Goal: Find specific page/section: Find specific page/section

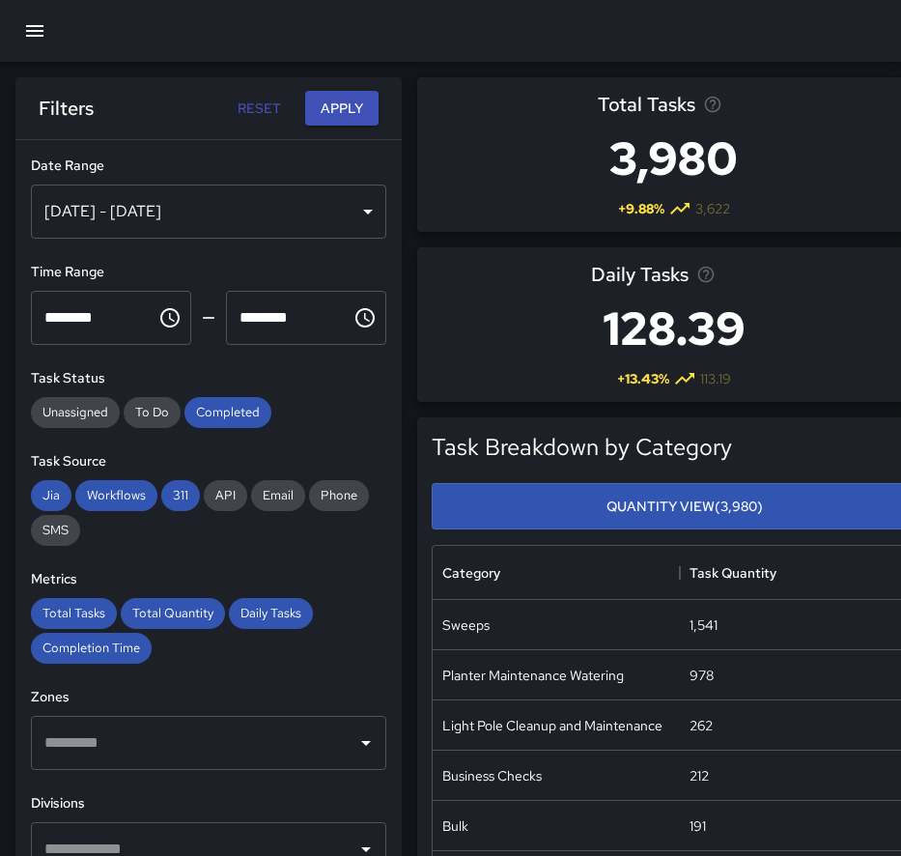
scroll to position [577, 979]
click at [33, 29] on icon "button" at bounding box center [34, 30] width 23 height 23
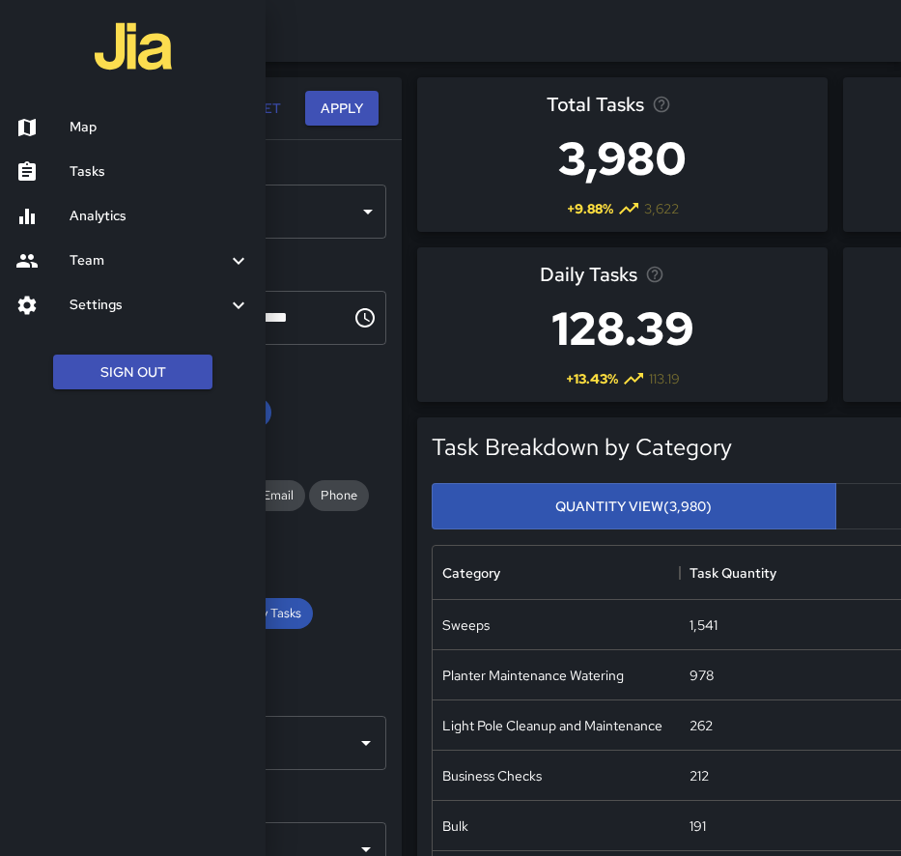
scroll to position [577, 765]
click at [79, 121] on h6 "Map" at bounding box center [160, 127] width 181 height 21
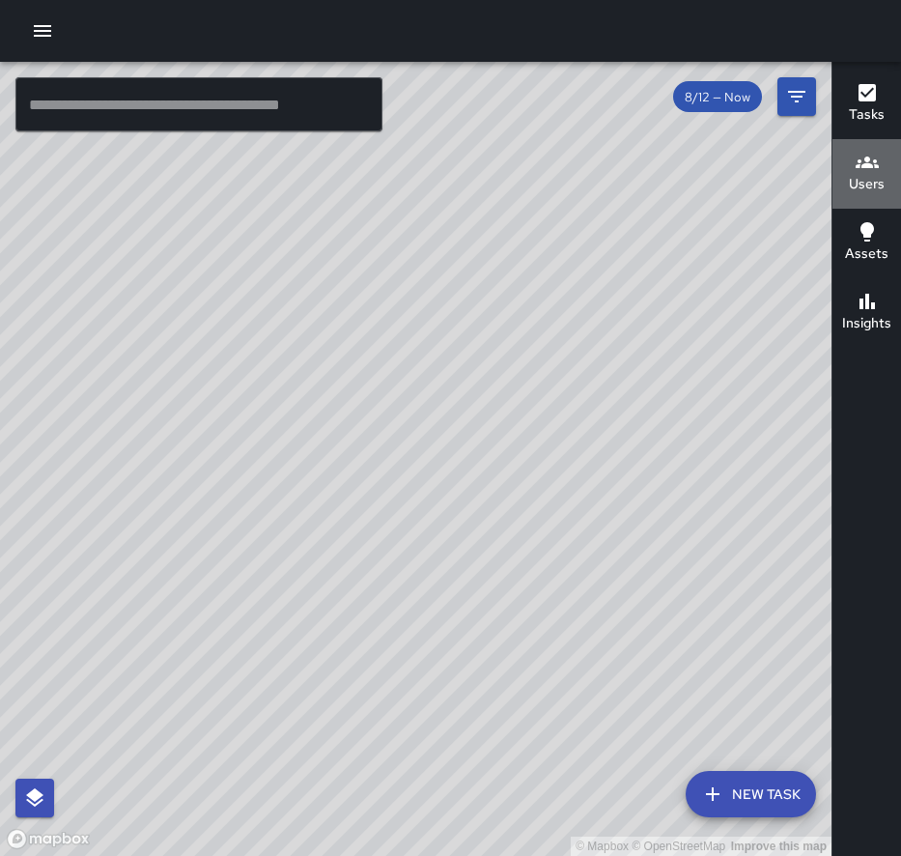
click at [860, 167] on icon "button" at bounding box center [867, 162] width 23 height 23
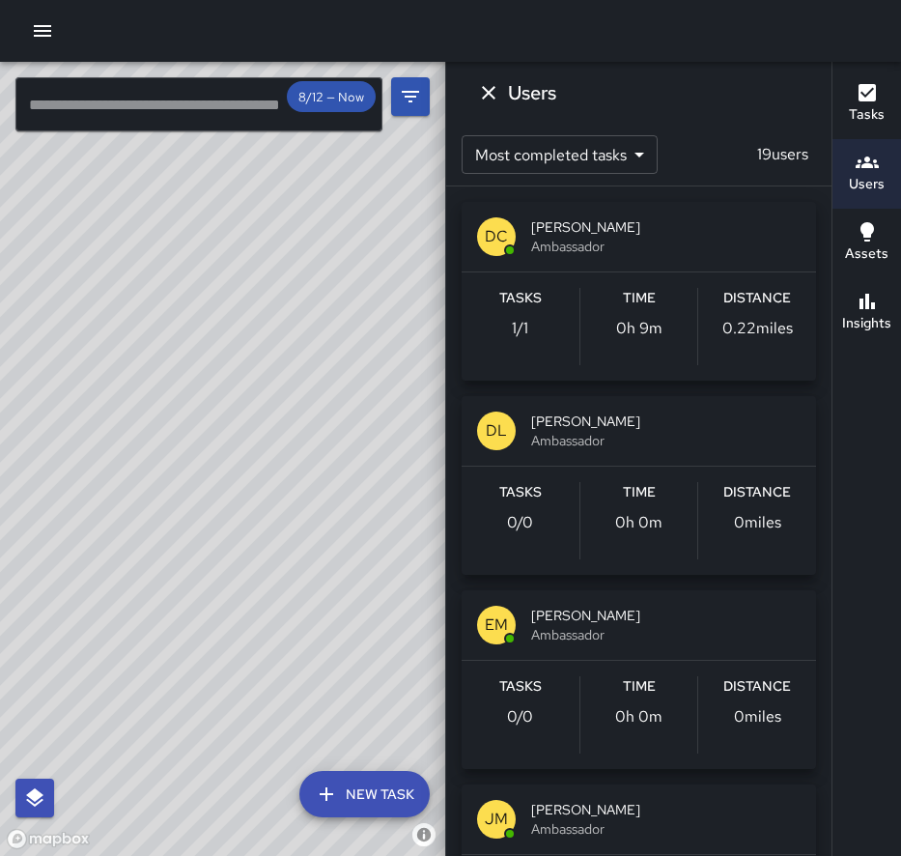
click at [509, 94] on h6 "Users" at bounding box center [532, 92] width 48 height 31
click at [480, 95] on icon "Dismiss" at bounding box center [488, 92] width 23 height 23
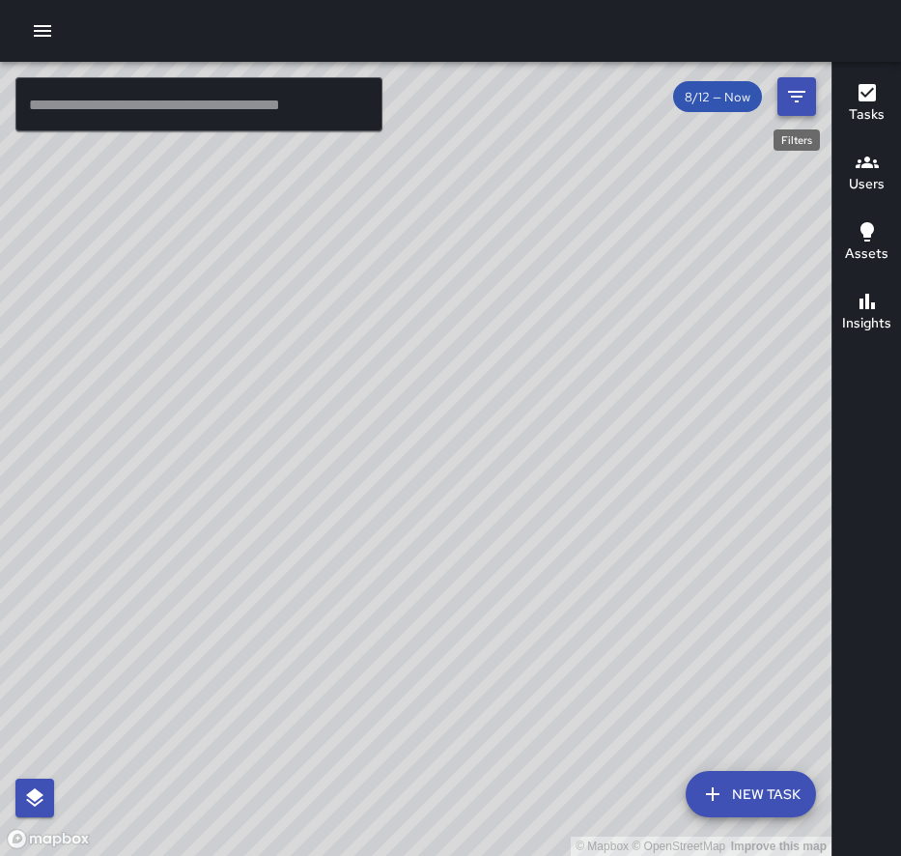
click at [801, 97] on icon "Filters" at bounding box center [796, 97] width 17 height 12
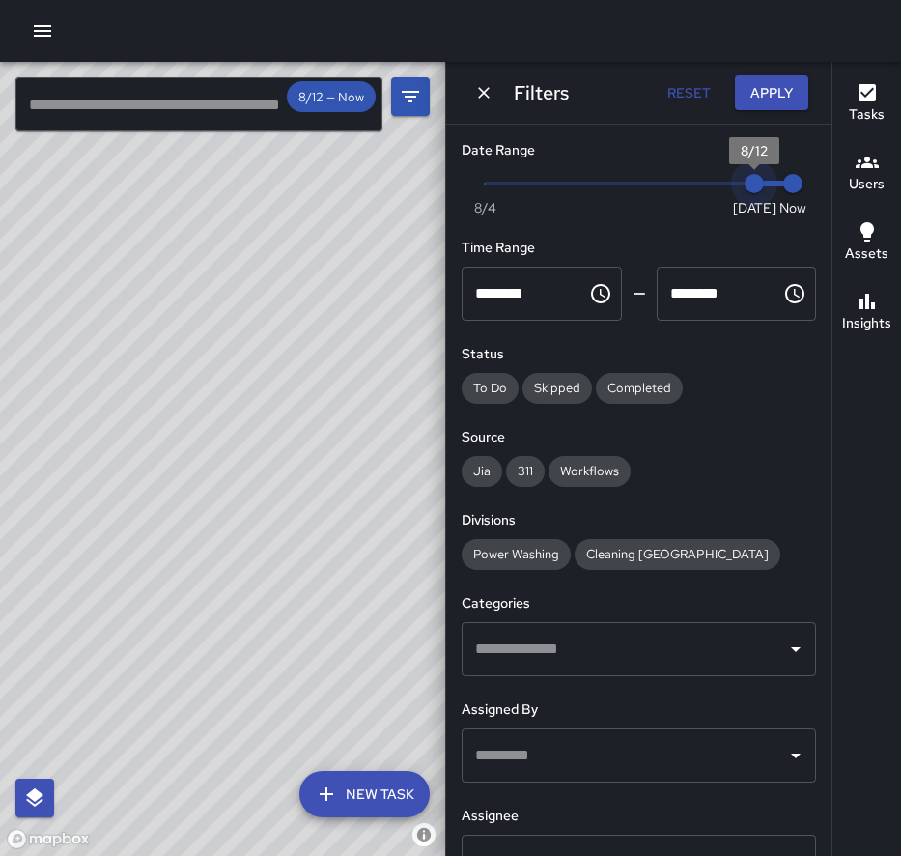
type input "*"
drag, startPoint x: 751, startPoint y: 182, endPoint x: 725, endPoint y: 181, distance: 26.1
click at [725, 181] on span "8/11" at bounding box center [715, 183] width 19 height 19
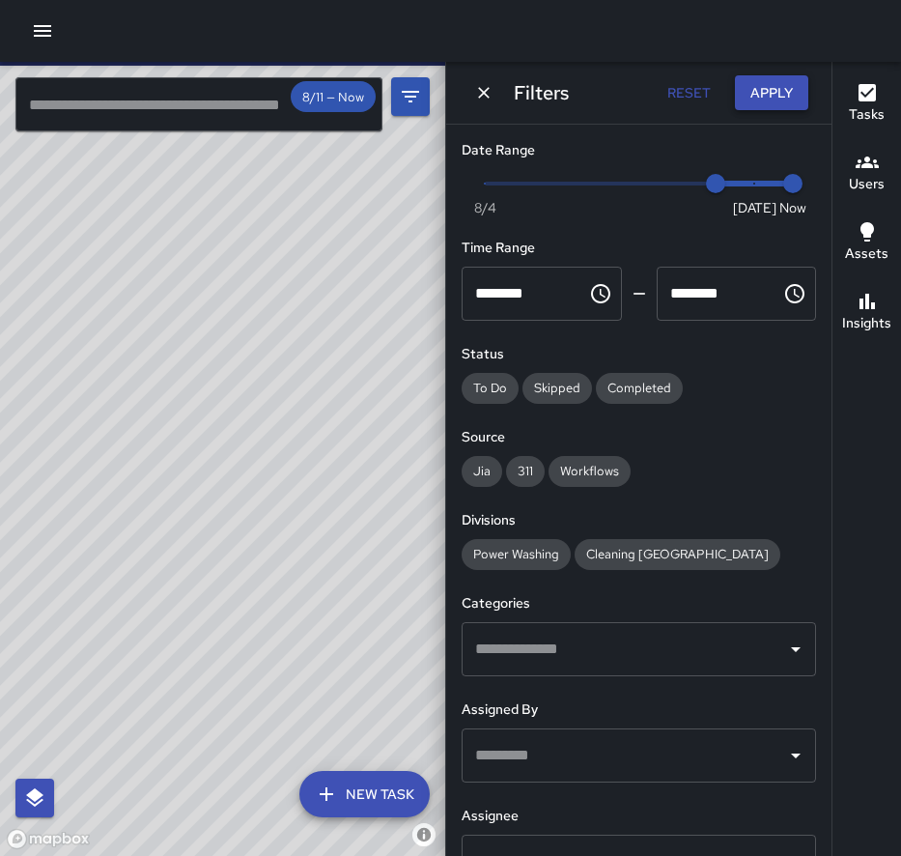
click at [765, 100] on button "Apply" at bounding box center [771, 93] width 73 height 36
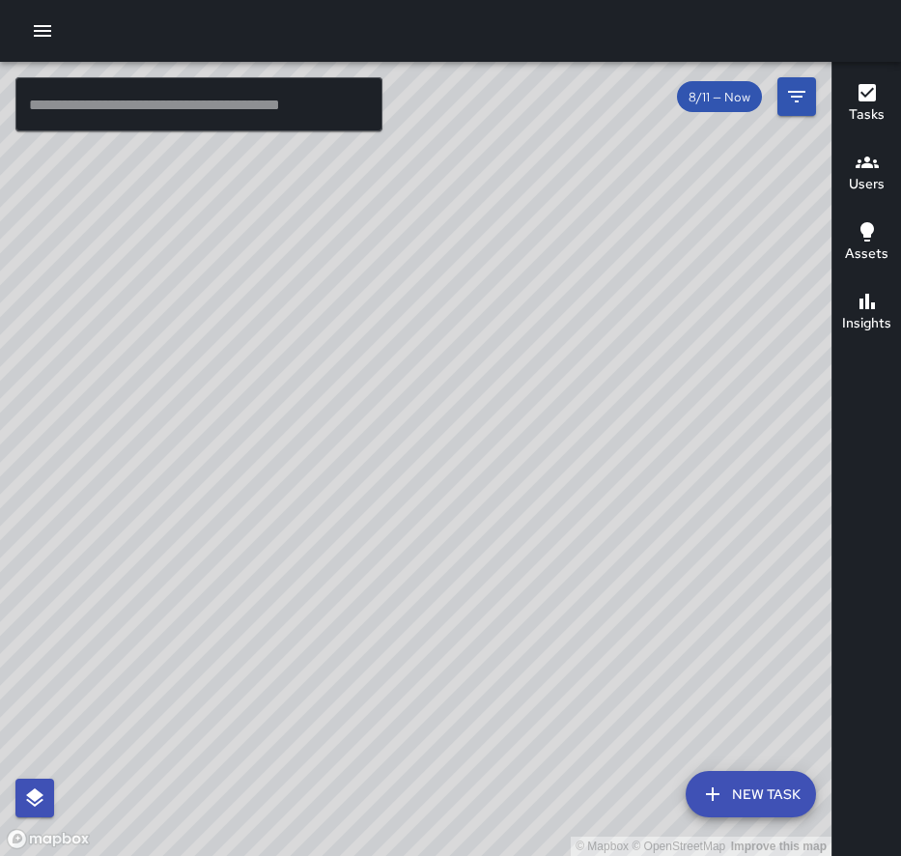
click at [849, 168] on div "Users" at bounding box center [867, 173] width 36 height 44
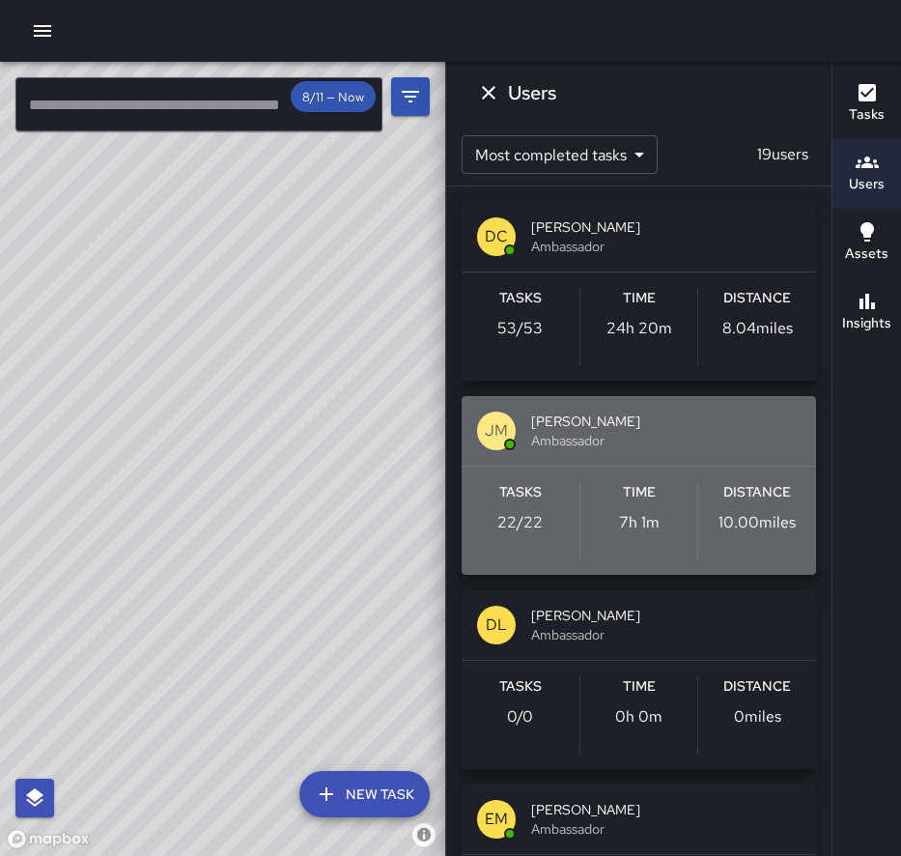
click at [586, 412] on span "[PERSON_NAME]" at bounding box center [665, 420] width 269 height 19
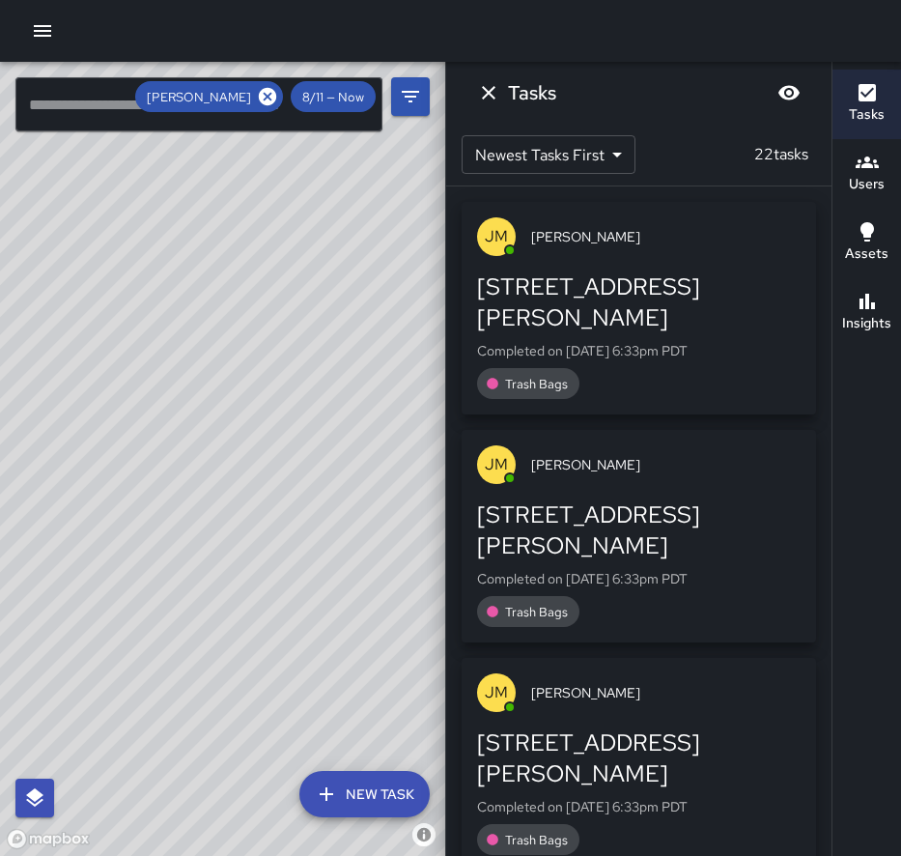
click at [231, 444] on div "© Mapbox © OpenStreetMap Improve this map" at bounding box center [222, 459] width 445 height 794
click at [499, 92] on icon "Dismiss" at bounding box center [488, 92] width 23 height 23
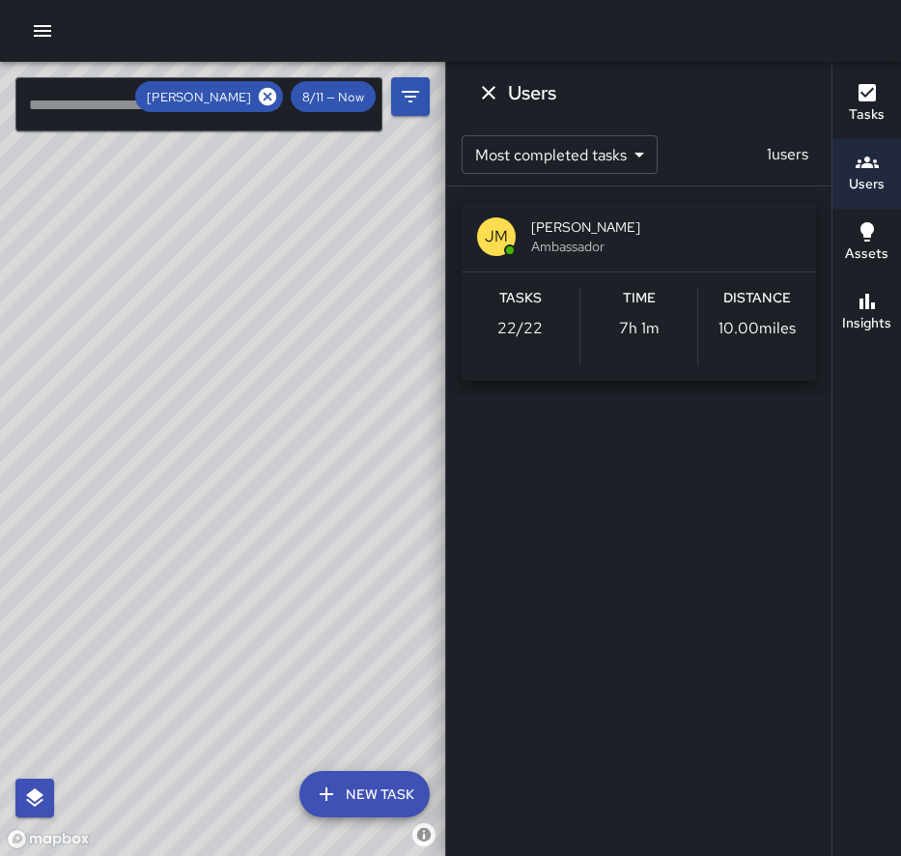
click at [467, 90] on div "Users" at bounding box center [638, 93] width 385 height 62
click at [488, 100] on icon "Dismiss" at bounding box center [488, 92] width 23 height 23
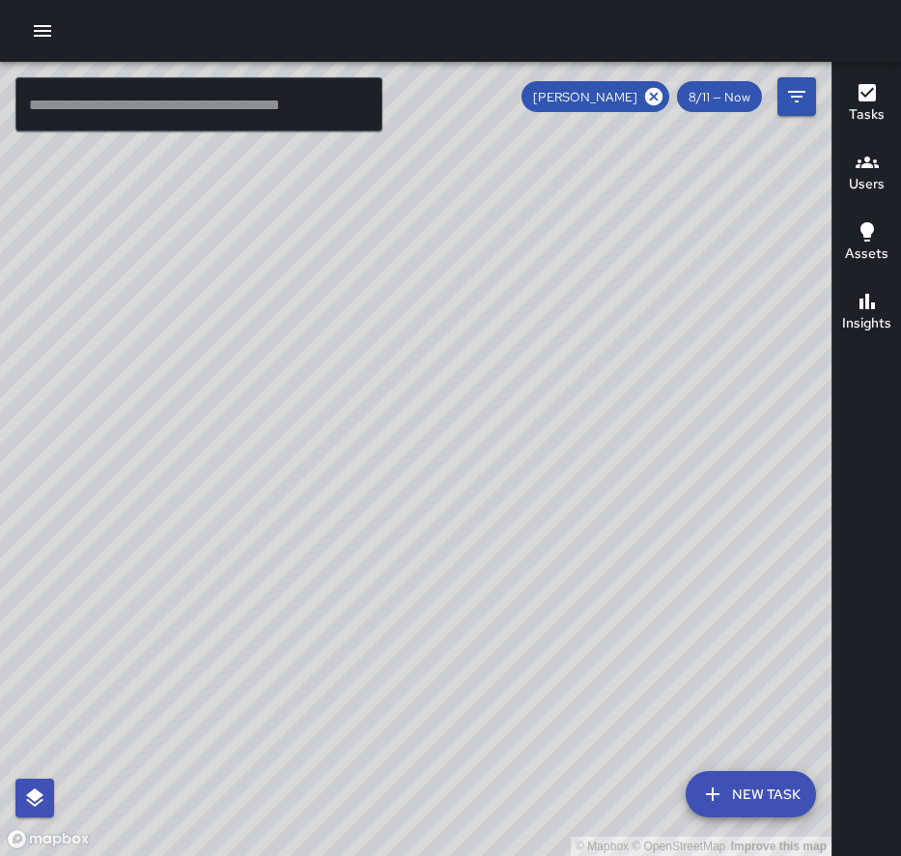
drag, startPoint x: 547, startPoint y: 397, endPoint x: 357, endPoint y: -110, distance: 541.2
click at [357, 0] on html "© Mapbox © OpenStreetMap Improve this map ​ New Task [PERSON_NAME] 8/11 — Now M…" at bounding box center [450, 428] width 901 height 856
drag, startPoint x: 407, startPoint y: 472, endPoint x: 436, endPoint y: -110, distance: 583.0
click at [436, 0] on html "© Mapbox © OpenStreetMap Improve this map ​ New Task [PERSON_NAME] 8/11 — Now M…" at bounding box center [450, 428] width 901 height 856
drag, startPoint x: 489, startPoint y: 205, endPoint x: 525, endPoint y: 40, distance: 169.2
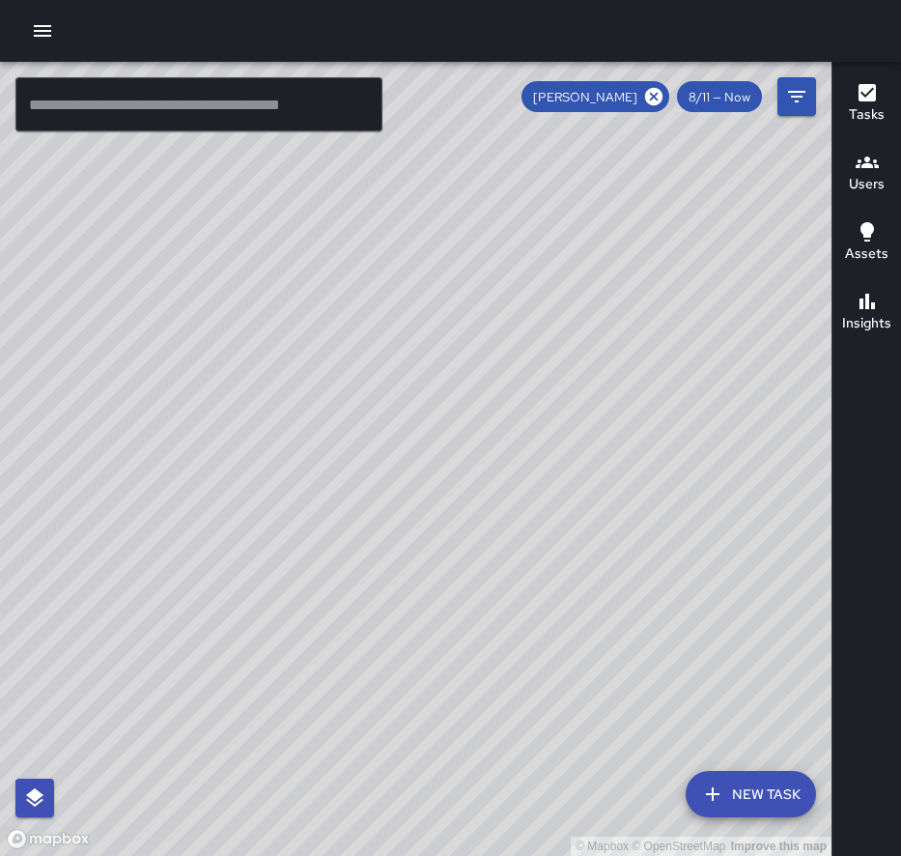
click at [525, 40] on div "© Mapbox © OpenStreetMap Improve this map ​ New Task [PERSON_NAME] 8/11 — Now M…" at bounding box center [450, 428] width 901 height 856
drag, startPoint x: 418, startPoint y: 239, endPoint x: 698, endPoint y: -86, distance: 428.6
click at [698, 0] on html "© Mapbox © OpenStreetMap Improve this map ​ New Task [PERSON_NAME] 8/11 — Now M…" at bounding box center [450, 428] width 901 height 856
drag, startPoint x: 288, startPoint y: 408, endPoint x: 434, endPoint y: -44, distance: 474.9
click at [434, 0] on html "© Mapbox © OpenStreetMap Improve this map ​ New Task [PERSON_NAME] 8/11 — Now M…" at bounding box center [450, 428] width 901 height 856
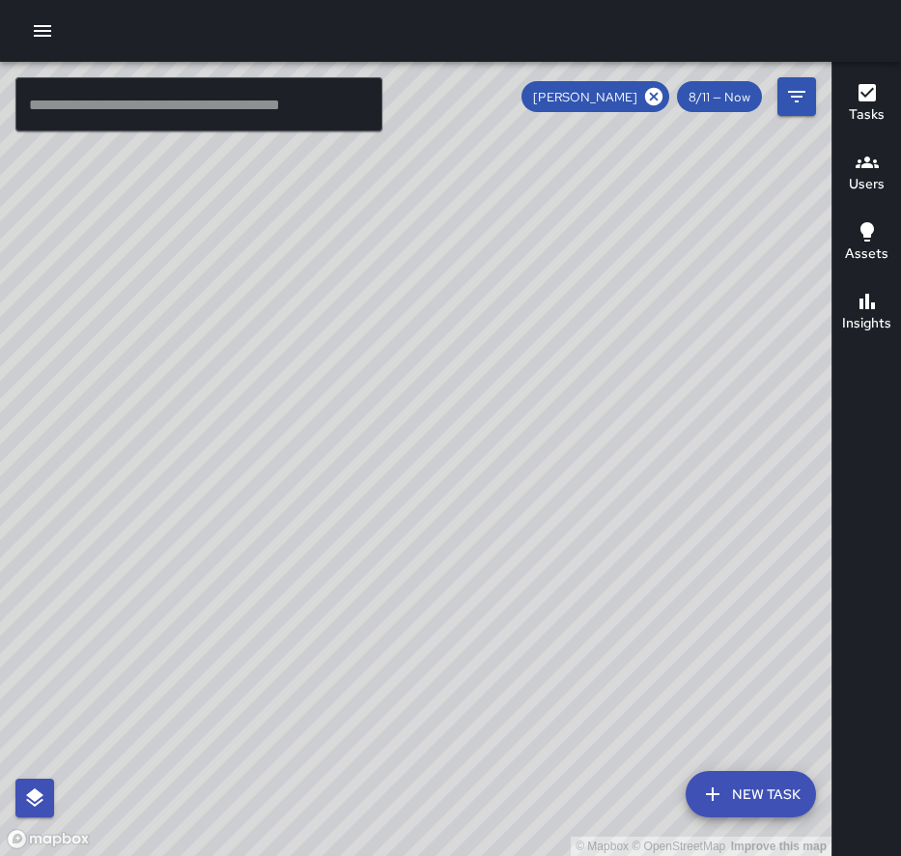
drag, startPoint x: 746, startPoint y: 587, endPoint x: 757, endPoint y: -109, distance: 696.3
click at [757, 0] on html "© Mapbox © OpenStreetMap Improve this map ​ New Task [PERSON_NAME] 8/11 — Now M…" at bounding box center [450, 428] width 901 height 856
drag, startPoint x: 504, startPoint y: 362, endPoint x: 511, endPoint y: -44, distance: 406.6
click at [511, 0] on html "© Mapbox © OpenStreetMap Improve this map ​ New Task [PERSON_NAME] 8/11 — Now M…" at bounding box center [450, 428] width 901 height 856
drag, startPoint x: 733, startPoint y: 336, endPoint x: 353, endPoint y: 935, distance: 708.9
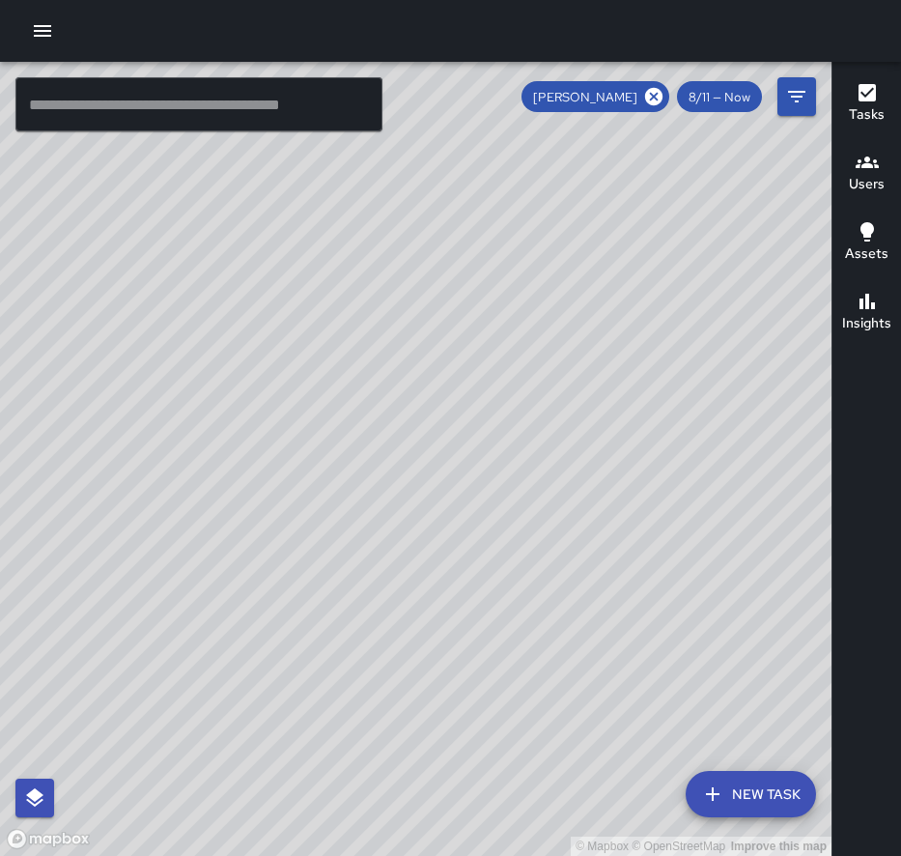
click at [353, 855] on html "© Mapbox © OpenStreetMap Improve this map ​ New Task [PERSON_NAME] 8/11 — Now M…" at bounding box center [450, 428] width 901 height 856
drag, startPoint x: 569, startPoint y: 376, endPoint x: 746, endPoint y: 971, distance: 620.8
click at [746, 855] on html "© Mapbox © OpenStreetMap Improve this map ​ New Task [PERSON_NAME] 8/11 — Now M…" at bounding box center [450, 428] width 901 height 856
click at [850, 104] on h6 "Tasks" at bounding box center [867, 114] width 36 height 21
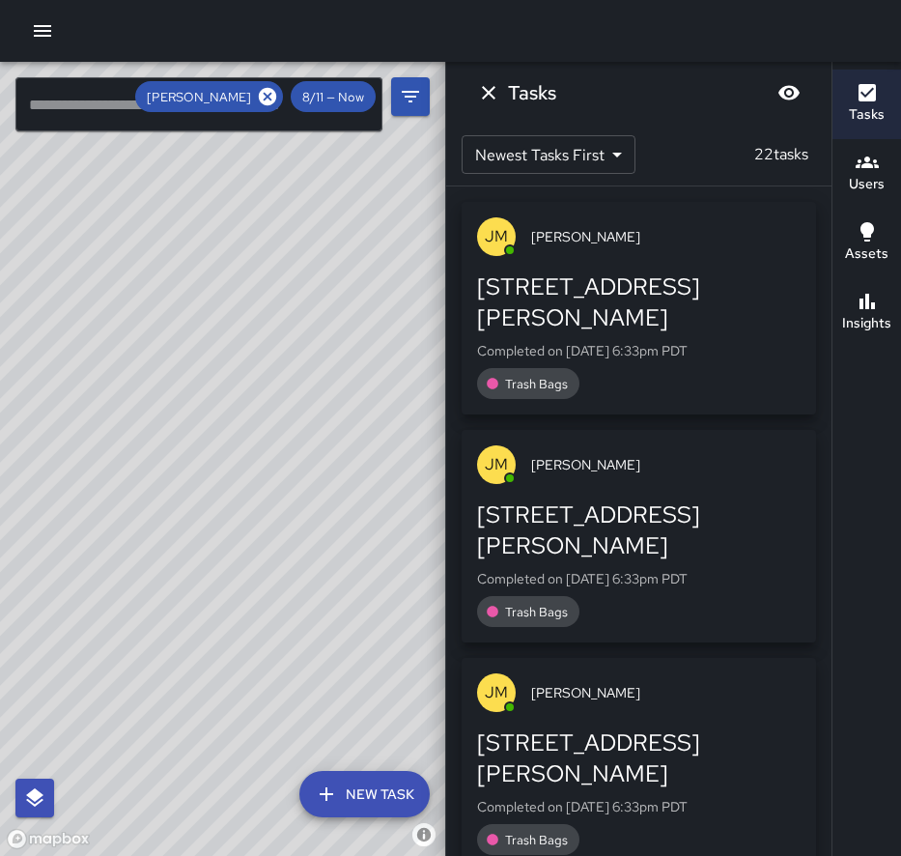
click at [850, 104] on h6 "Tasks" at bounding box center [867, 114] width 36 height 21
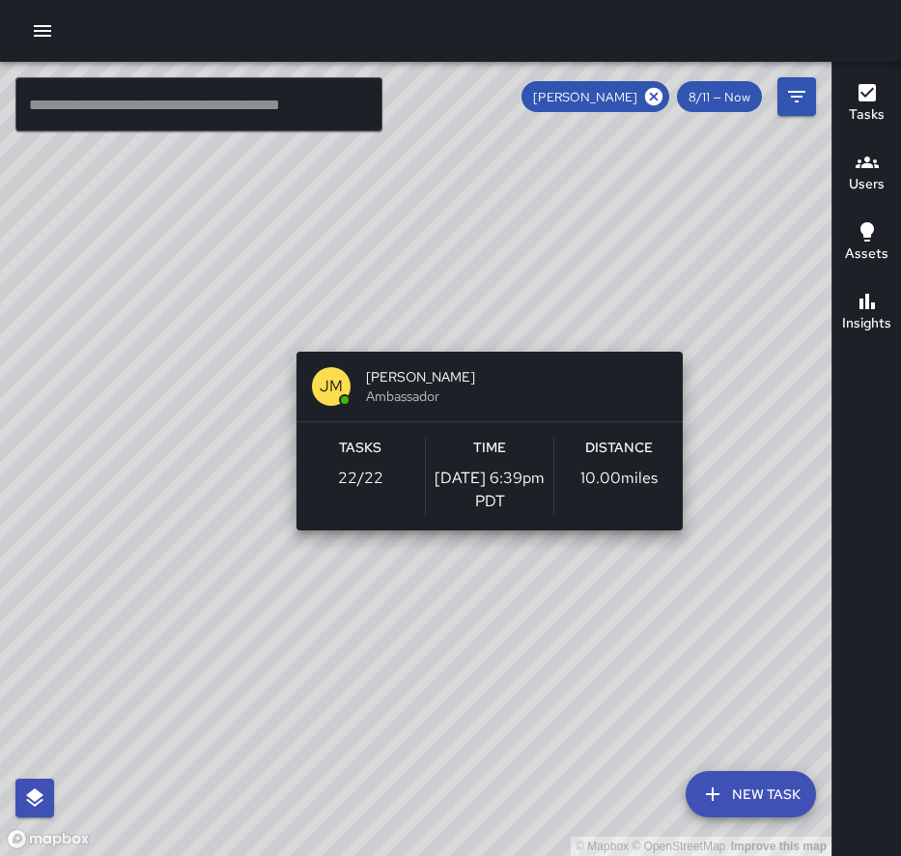
drag, startPoint x: 677, startPoint y: 148, endPoint x: 695, endPoint y: 350, distance: 202.7
click at [694, 350] on div "© Mapbox © OpenStreetMap Improve this map [PERSON_NAME] [PERSON_NAME] Ambassado…" at bounding box center [415, 459] width 831 height 794
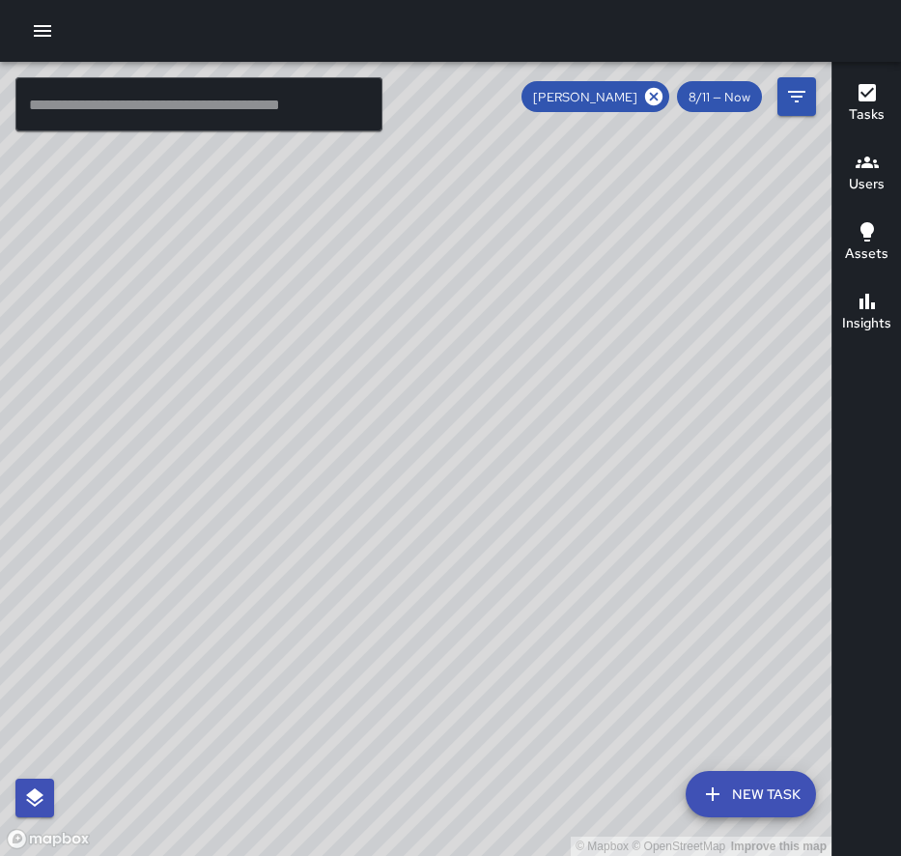
click at [752, 401] on div "© Mapbox © OpenStreetMap Improve this map" at bounding box center [415, 459] width 831 height 794
click at [755, 400] on div "© Mapbox © OpenStreetMap Improve this map" at bounding box center [415, 459] width 831 height 794
